Goal: Task Accomplishment & Management: Use online tool/utility

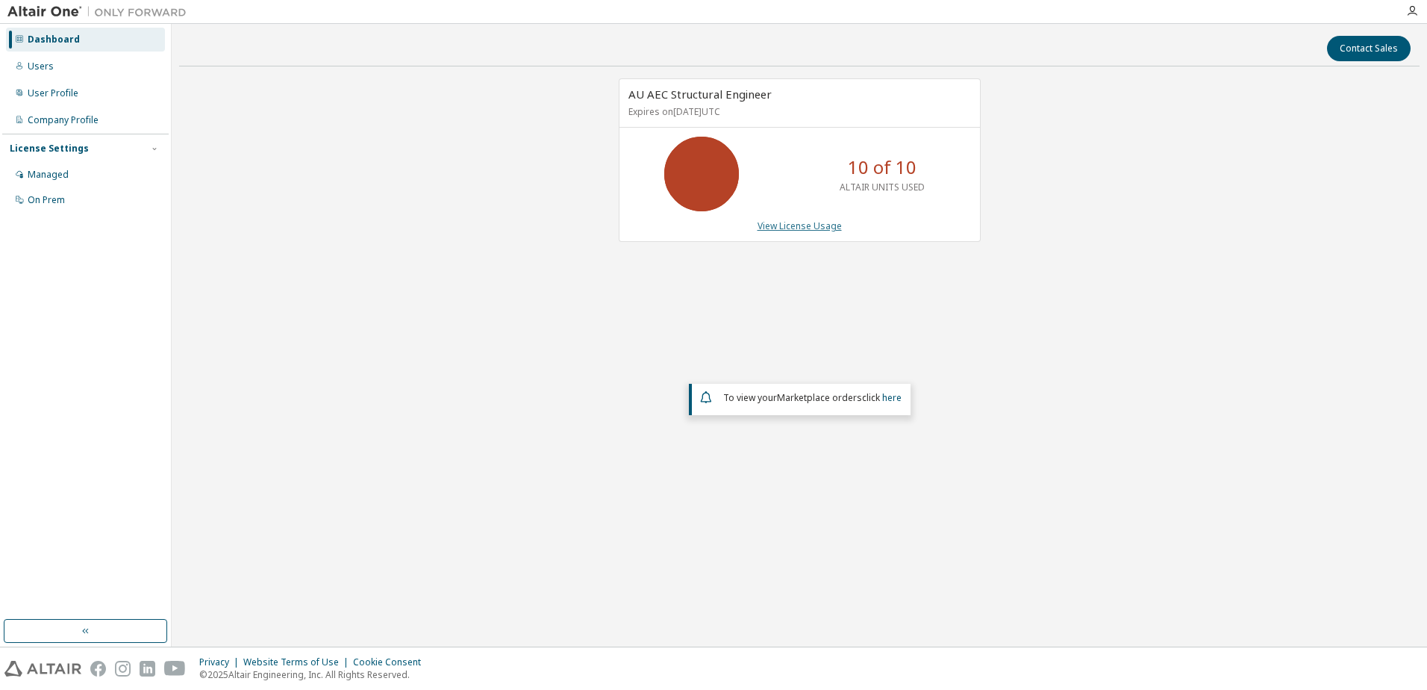
click at [777, 220] on link "View License Usage" at bounding box center [799, 225] width 84 height 13
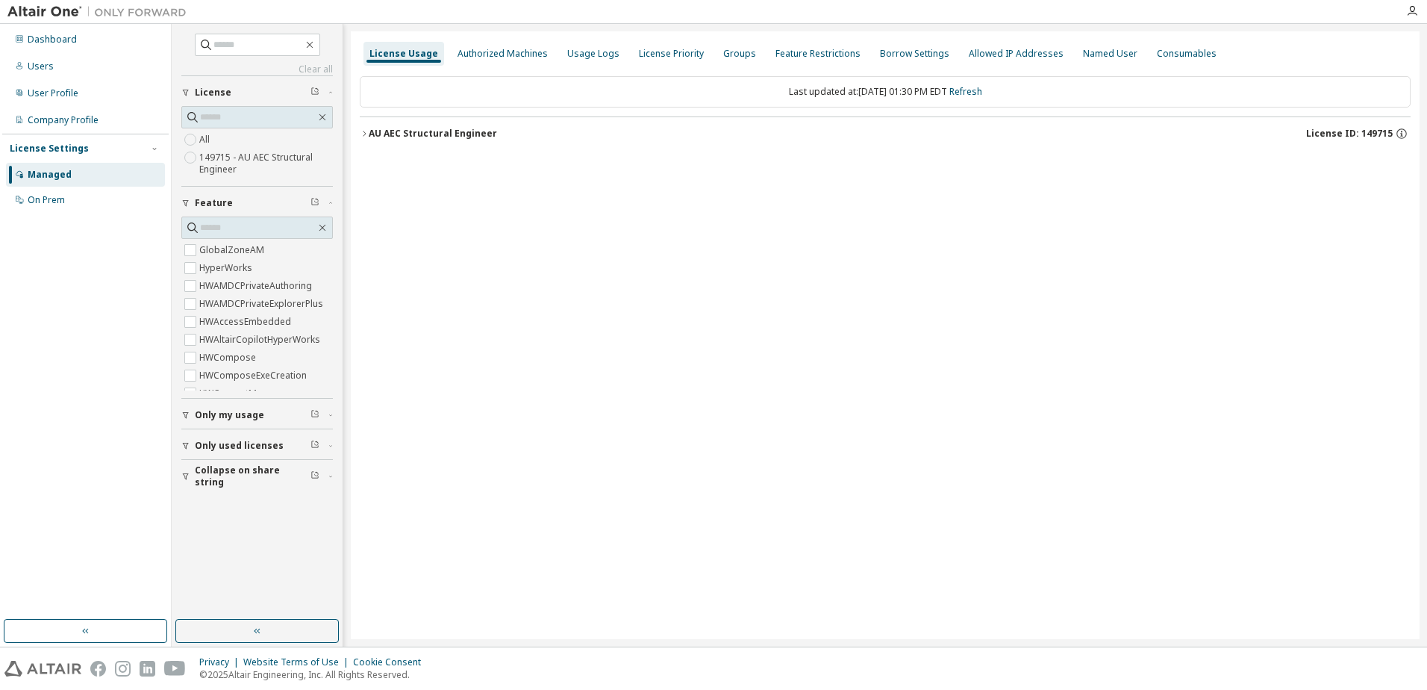
click at [368, 137] on icon "button" at bounding box center [364, 133] width 9 height 9
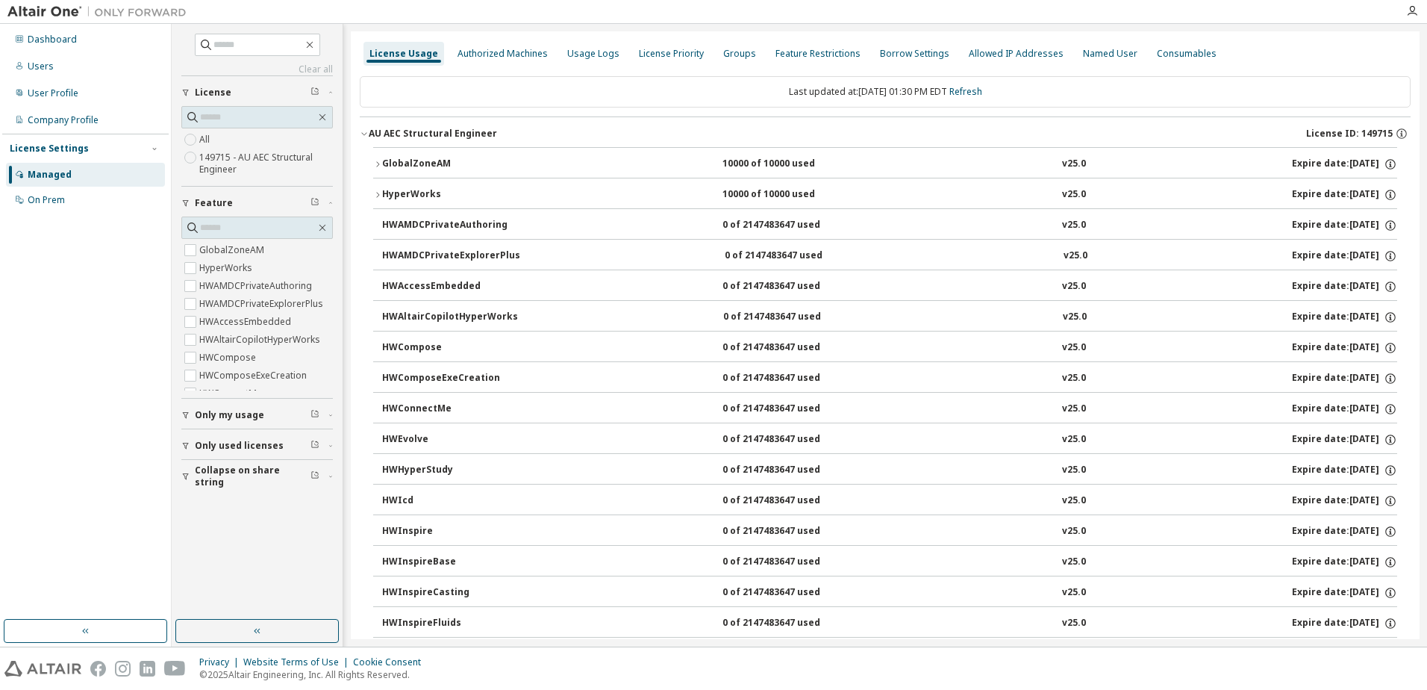
click at [377, 165] on icon "button" at bounding box center [377, 164] width 9 height 9
